Goal: Transaction & Acquisition: Book appointment/travel/reservation

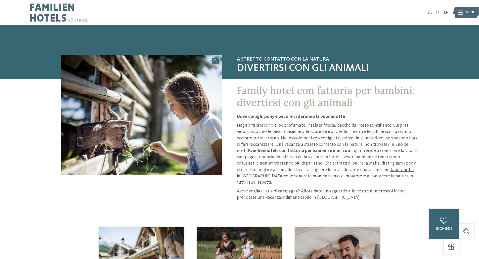
click at [393, 190] on link "offerte" at bounding box center [396, 191] width 14 height 5
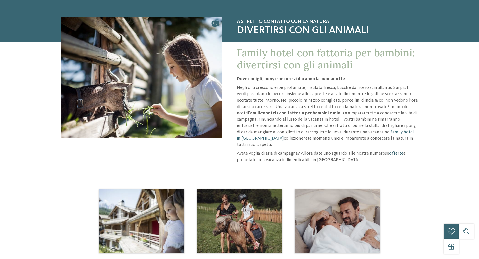
scroll to position [75, 0]
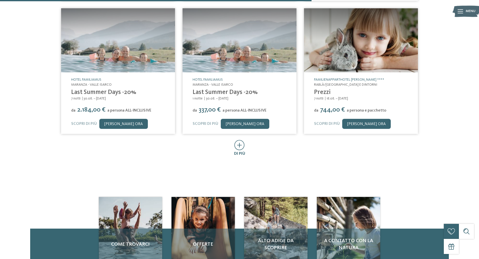
scroll to position [277, 0]
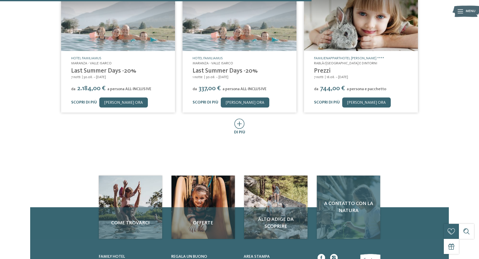
click at [356, 215] on div "A contatto con la natura" at bounding box center [348, 207] width 63 height 63
click at [350, 209] on span "A contatto con la natura" at bounding box center [348, 207] width 53 height 14
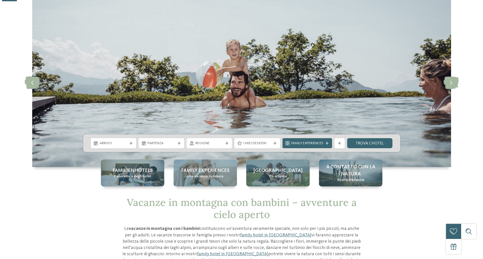
scroll to position [50, 0]
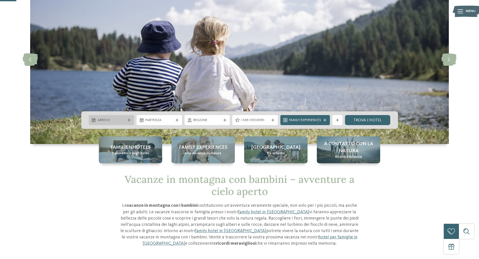
click at [112, 116] on div "Arrivo" at bounding box center [112, 120] width 46 height 10
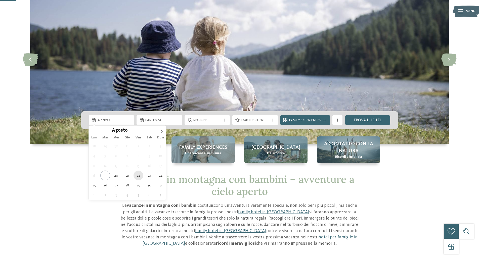
type div "22.08.2025"
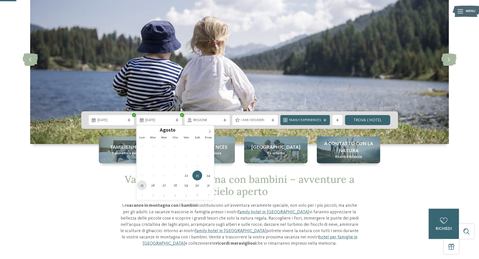
type div "25.08.2025"
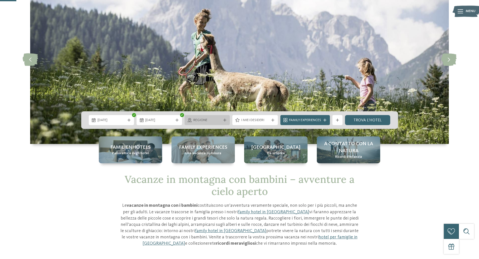
click at [208, 123] on span "Regione" at bounding box center [207, 120] width 28 height 5
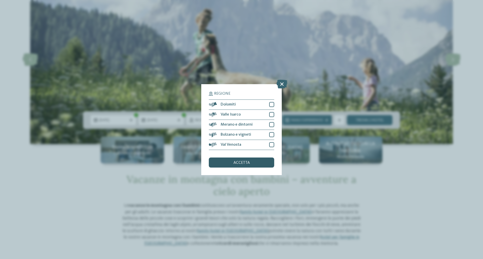
click at [243, 162] on span "accetta" at bounding box center [241, 163] width 16 height 4
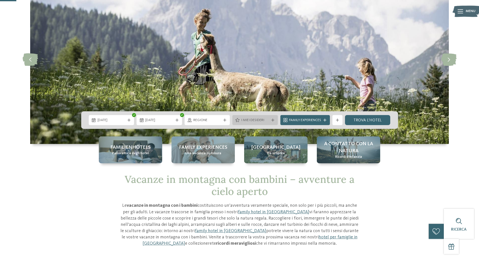
click at [254, 121] on span "I miei desideri" at bounding box center [255, 120] width 28 height 5
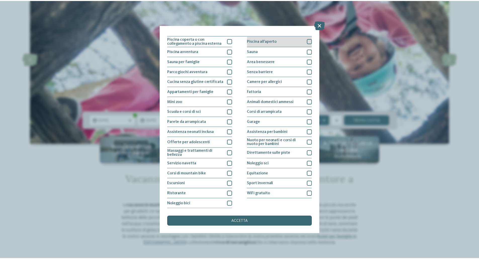
scroll to position [0, 0]
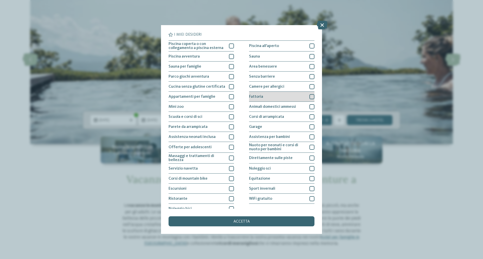
click at [309, 97] on div at bounding box center [311, 96] width 5 height 5
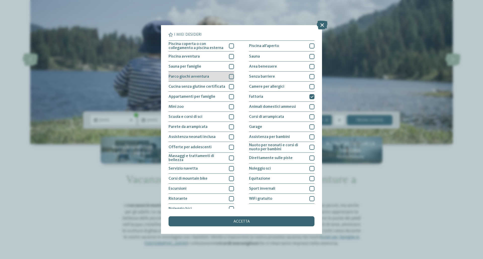
click at [230, 77] on div at bounding box center [231, 76] width 5 height 5
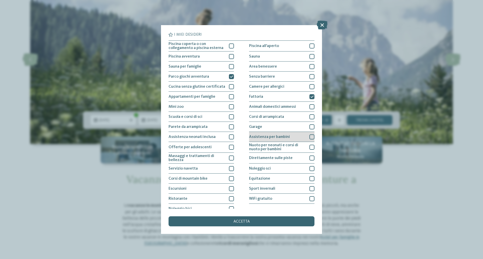
click at [309, 136] on div at bounding box center [311, 137] width 5 height 5
click at [250, 222] on div "accetta" at bounding box center [242, 222] width 146 height 10
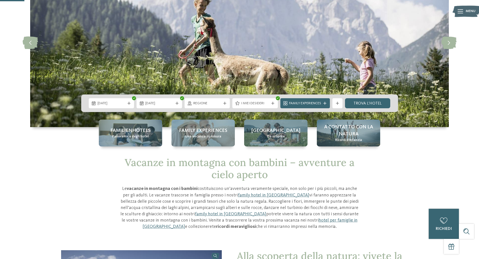
scroll to position [75, 0]
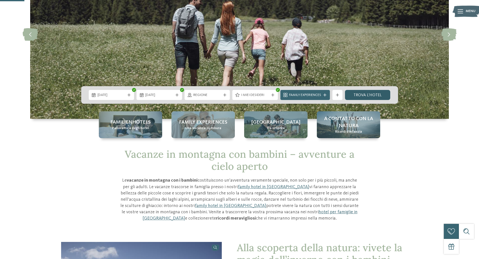
click at [373, 94] on link "trova l’hotel" at bounding box center [368, 95] width 46 height 10
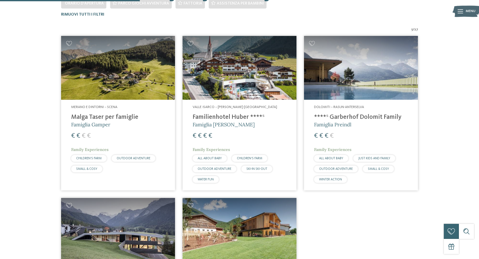
scroll to position [165, 0]
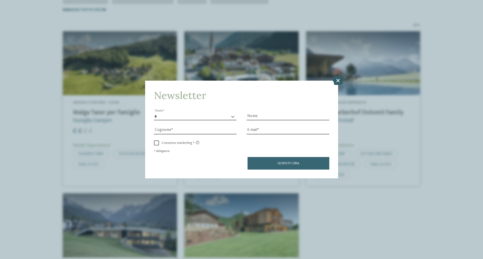
click at [337, 82] on icon at bounding box center [338, 80] width 11 height 9
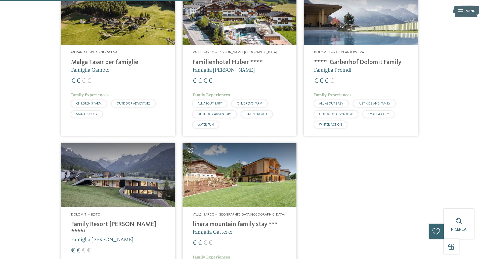
scroll to position [190, 0]
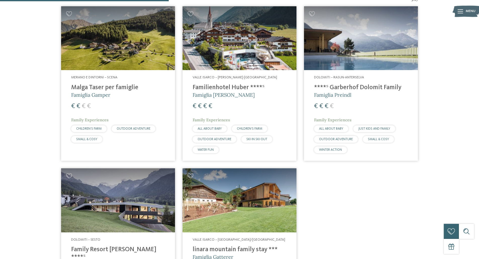
click at [117, 85] on h4 "Malga Taser per famiglie" at bounding box center [118, 88] width 94 height 8
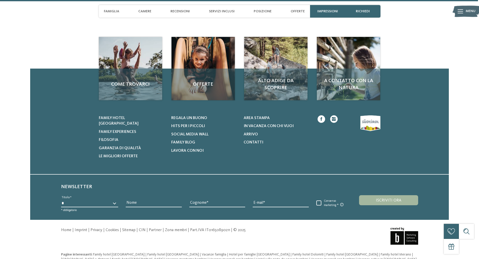
scroll to position [1898, 0]
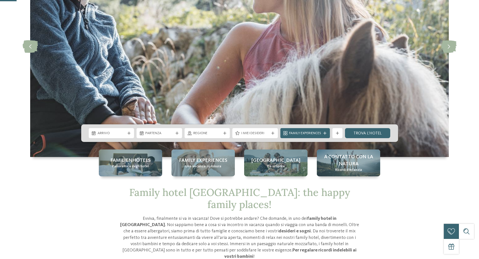
scroll to position [126, 0]
